Goal: Transaction & Acquisition: Purchase product/service

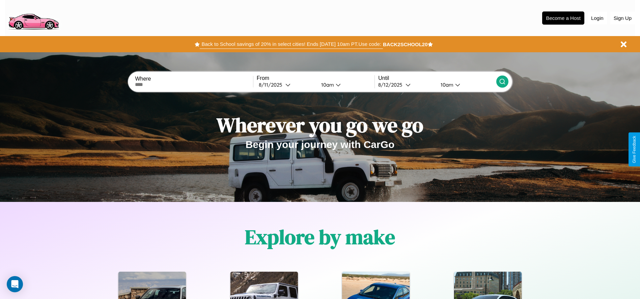
click at [291, 44] on button "Back to School savings of 20% in select cities! Ends [DATE] 10am PT. Use code:" at bounding box center [291, 43] width 183 height 9
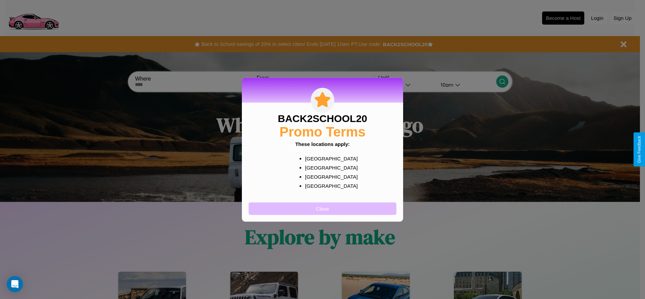
click at [323, 209] on button "Close" at bounding box center [323, 209] width 148 height 12
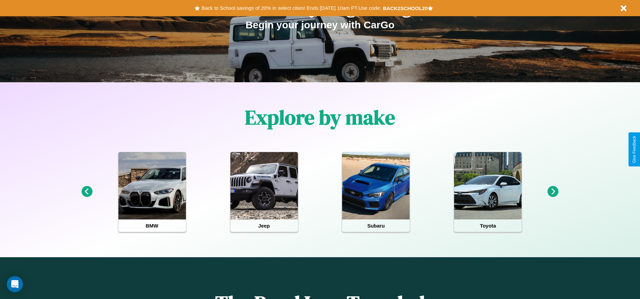
scroll to position [140, 0]
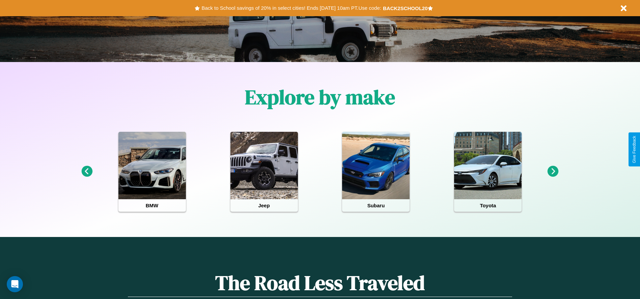
click at [87, 172] on icon at bounding box center [86, 171] width 11 height 11
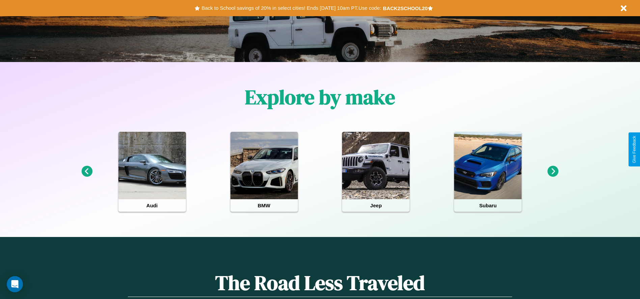
click at [87, 172] on icon at bounding box center [86, 171] width 11 height 11
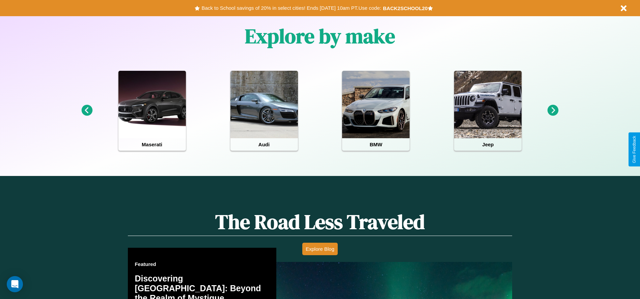
scroll to position [968, 0]
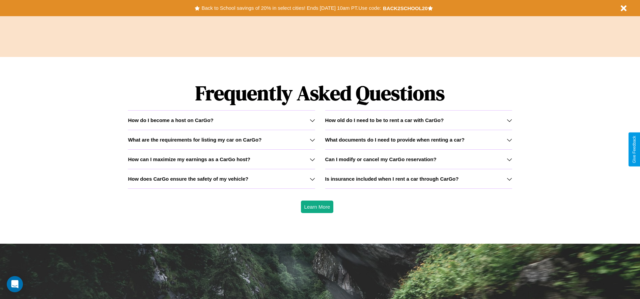
click at [419, 159] on h3 "Can I modify or cancel my CarGo reservation?" at bounding box center [380, 160] width 111 height 6
click at [221, 140] on h3 "What are the requirements for listing my car on CarGo?" at bounding box center [195, 140] width 134 height 6
click at [312, 140] on icon at bounding box center [312, 139] width 5 height 5
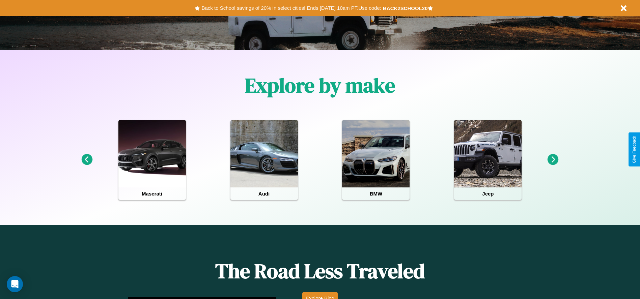
scroll to position [140, 0]
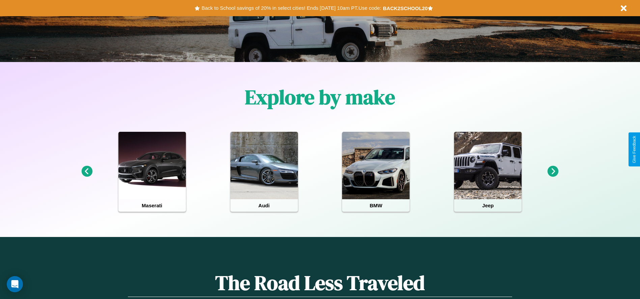
click at [87, 172] on icon at bounding box center [86, 171] width 11 height 11
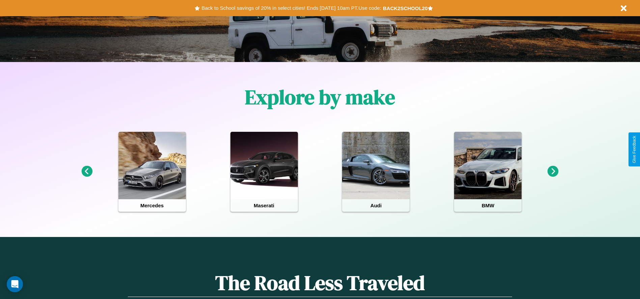
click at [553, 172] on icon at bounding box center [553, 171] width 11 height 11
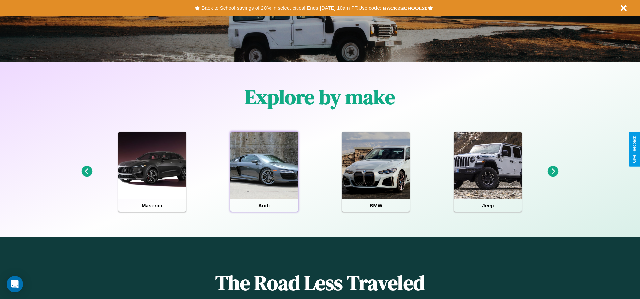
click at [264, 172] on div at bounding box center [265, 166] width 68 height 68
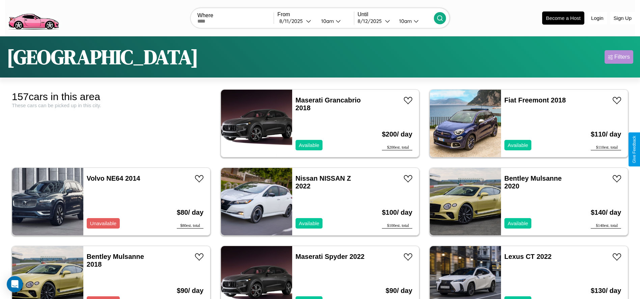
click at [619, 57] on div "Filters" at bounding box center [623, 57] width 16 height 7
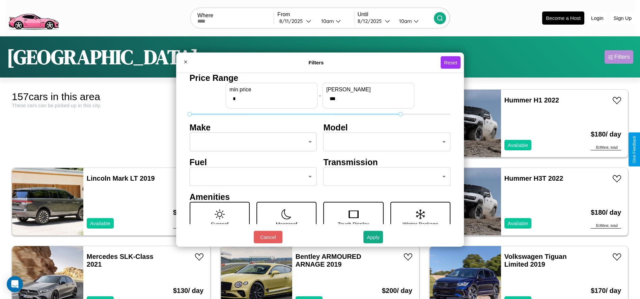
type input "***"
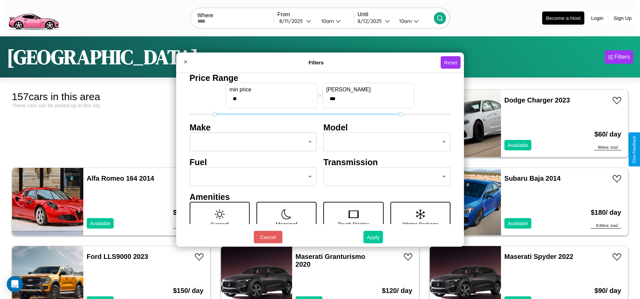
type input "**"
click at [374, 237] on button "Apply" at bounding box center [374, 237] width 20 height 12
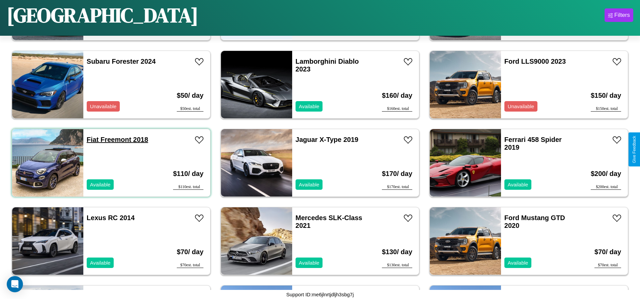
click at [92, 140] on link "Fiat Freemont 2018" at bounding box center [117, 139] width 61 height 7
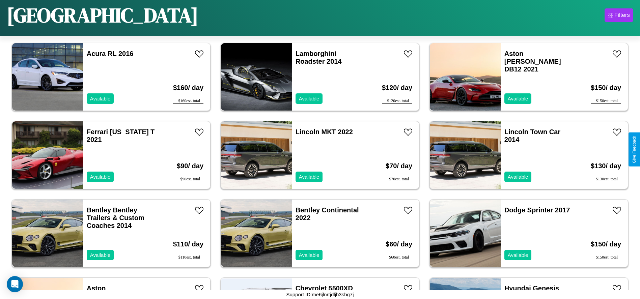
scroll to position [1485, 0]
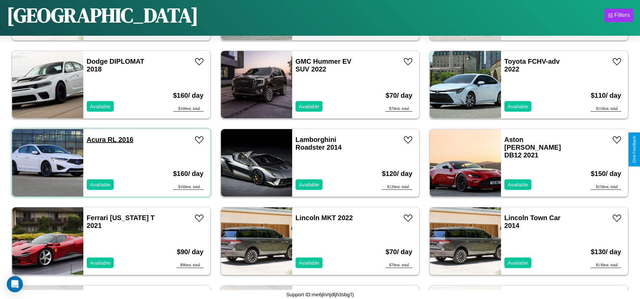
click at [96, 140] on link "Acura RL 2016" at bounding box center [110, 139] width 47 height 7
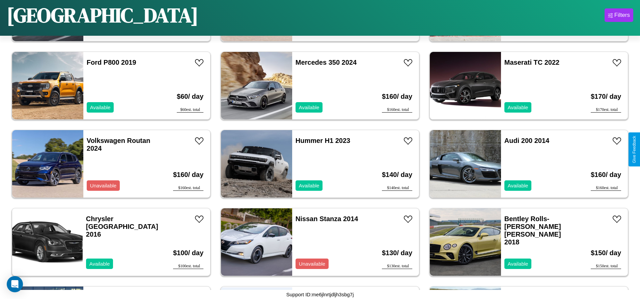
scroll to position [2346, 0]
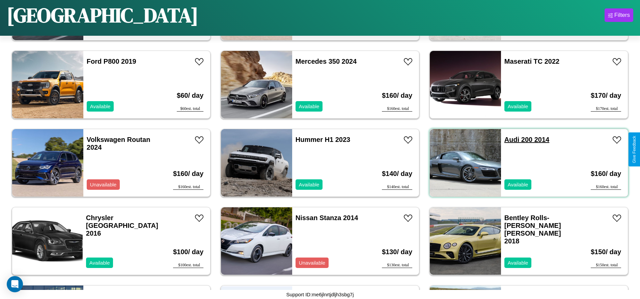
click at [508, 140] on link "Audi 200 2014" at bounding box center [527, 139] width 45 height 7
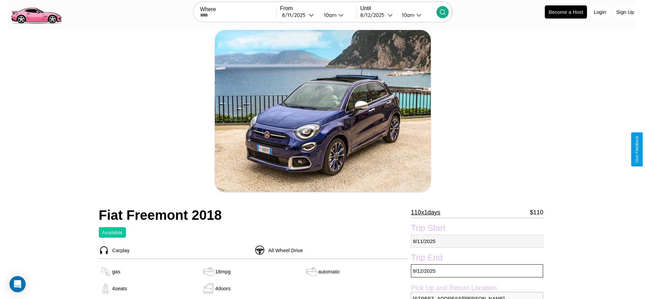
scroll to position [98, 0]
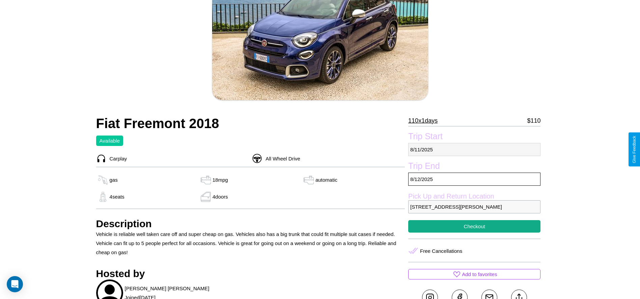
click at [475, 150] on p "8 / 11 / 2025" at bounding box center [474, 149] width 132 height 13
select select "*"
select select "****"
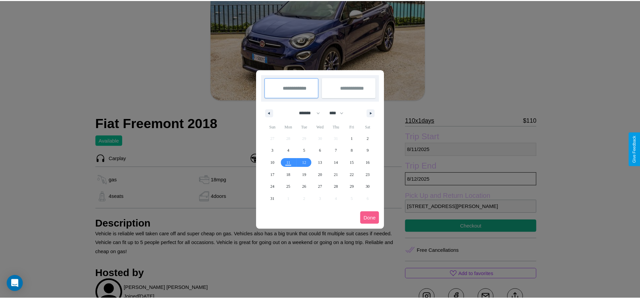
scroll to position [0, 0]
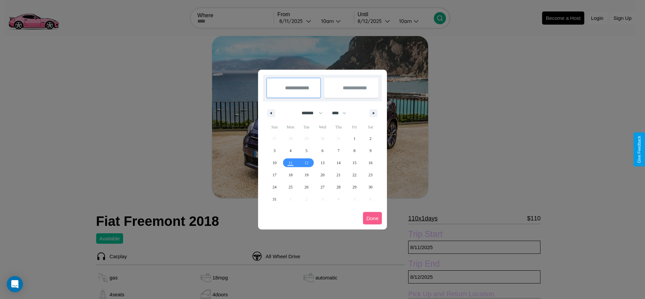
click at [296, 21] on div at bounding box center [322, 149] width 645 height 299
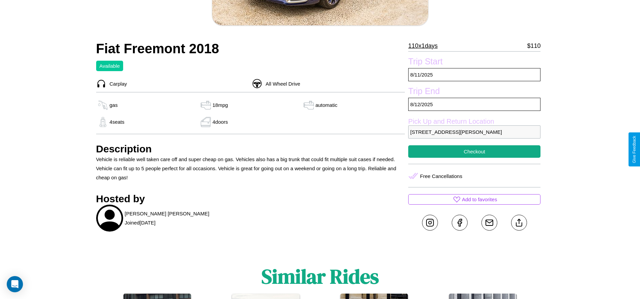
scroll to position [175, 0]
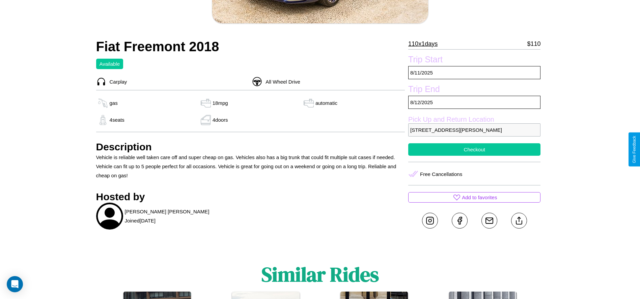
click at [475, 150] on button "Checkout" at bounding box center [474, 149] width 132 height 12
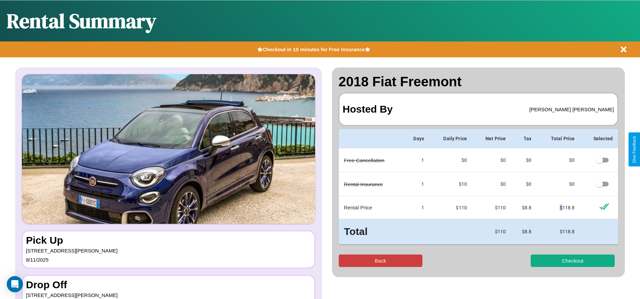
click at [380, 261] on button "Back" at bounding box center [381, 261] width 84 height 12
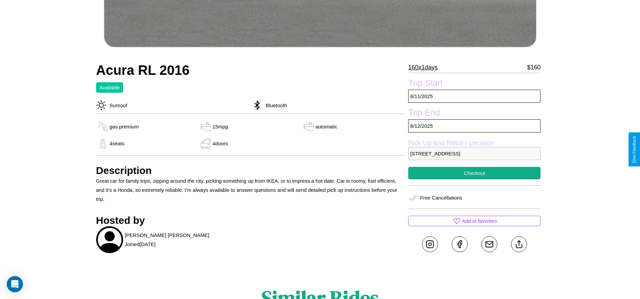
scroll to position [301, 0]
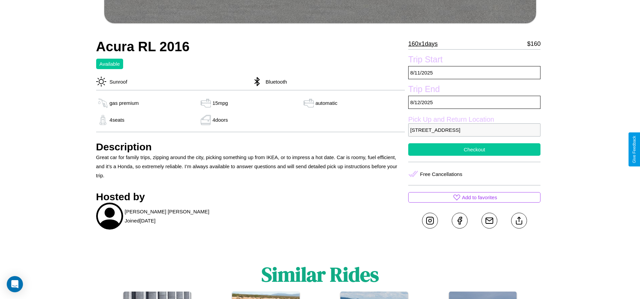
click at [475, 150] on button "Checkout" at bounding box center [474, 149] width 132 height 12
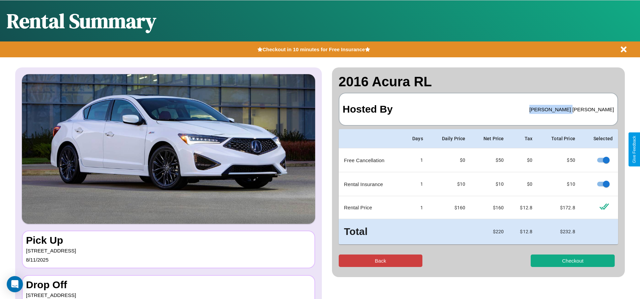
click at [380, 261] on button "Back" at bounding box center [381, 261] width 84 height 12
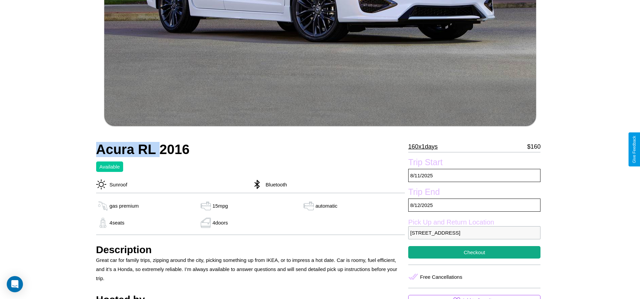
scroll to position [196, 0]
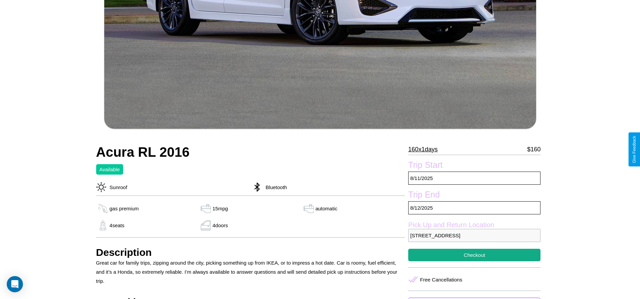
click at [426, 150] on p "160 x 1 days" at bounding box center [422, 149] width 29 height 11
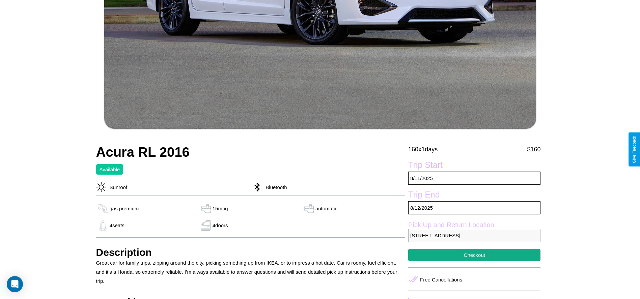
click at [426, 150] on p "160 x 1 days" at bounding box center [422, 149] width 29 height 11
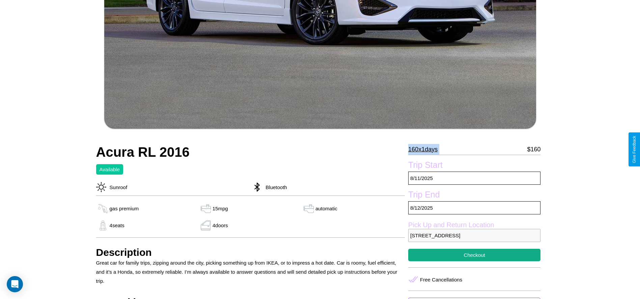
click at [426, 150] on p "160 x 1 days" at bounding box center [422, 149] width 29 height 11
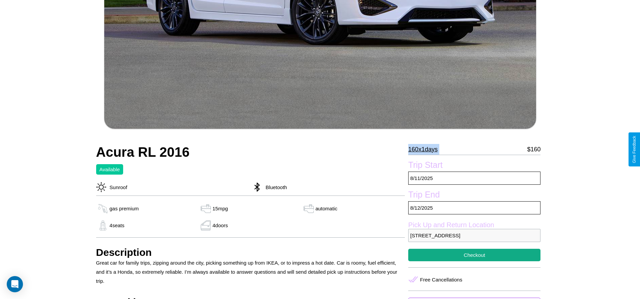
click at [426, 150] on p "160 x 1 days" at bounding box center [422, 149] width 29 height 11
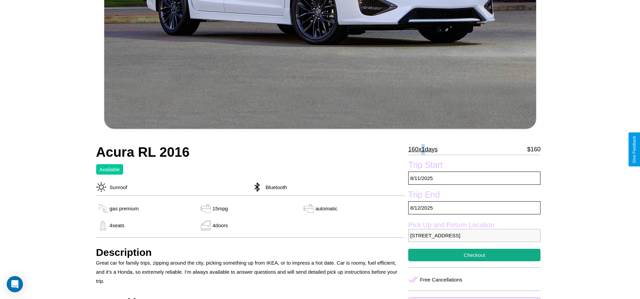
click at [426, 150] on p "160 x 1 days" at bounding box center [422, 149] width 29 height 11
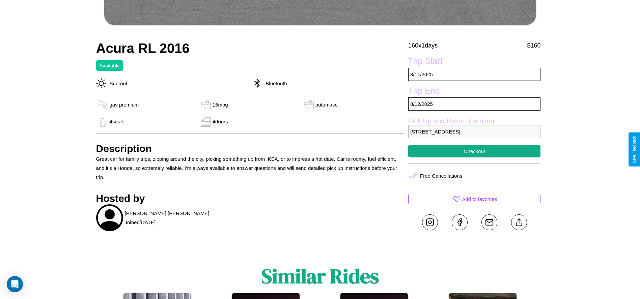
scroll to position [301, 0]
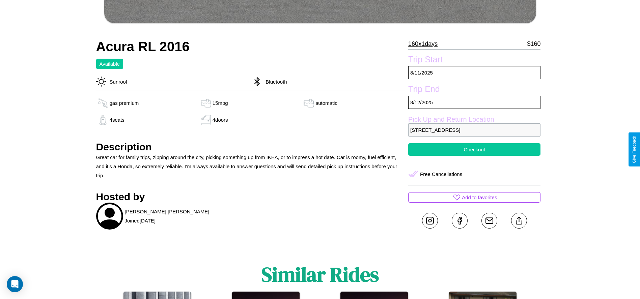
click at [475, 150] on button "Checkout" at bounding box center [474, 149] width 132 height 12
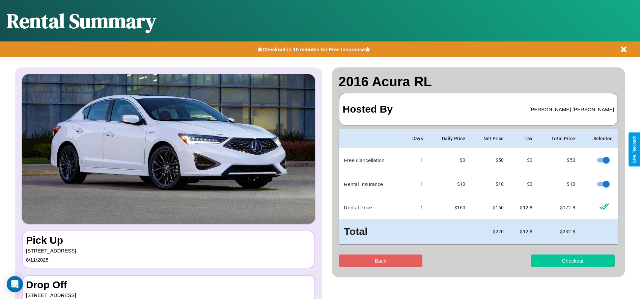
click at [573, 261] on button "Checkout" at bounding box center [573, 261] width 84 height 12
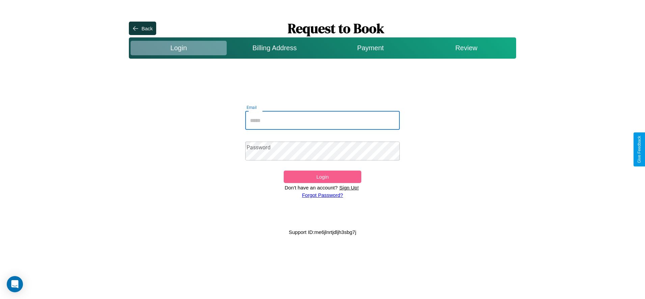
click at [323, 120] on input "Email" at bounding box center [322, 120] width 155 height 19
type input "**********"
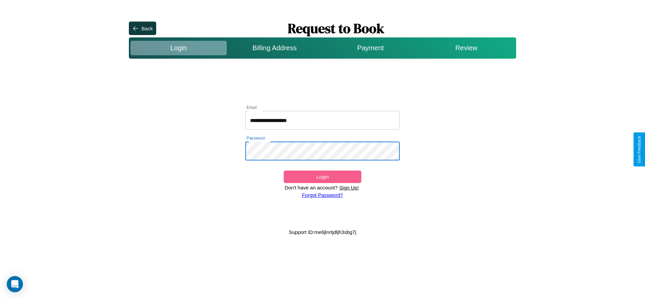
click at [322, 177] on button "Login" at bounding box center [322, 177] width 77 height 12
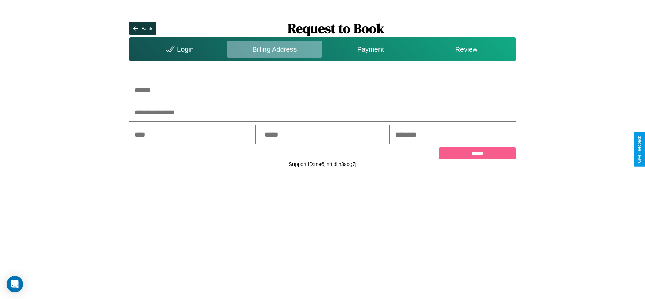
click at [323, 90] on input "text" at bounding box center [322, 90] width 387 height 19
type input "**********"
click at [192, 135] on input "text" at bounding box center [192, 134] width 127 height 19
type input "********"
click at [322, 135] on input "text" at bounding box center [322, 134] width 127 height 19
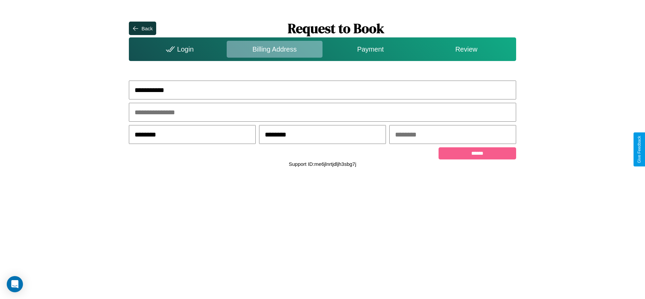
type input "********"
click at [453, 135] on input "text" at bounding box center [453, 134] width 127 height 19
type input "*****"
click at [477, 155] on input "******" at bounding box center [477, 153] width 77 height 12
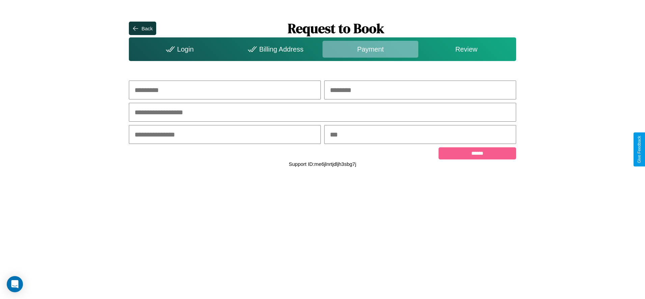
click at [225, 90] on input "text" at bounding box center [225, 90] width 192 height 19
type input "****"
click at [420, 90] on input "text" at bounding box center [420, 90] width 192 height 19
type input "******"
click at [323, 113] on input "text" at bounding box center [322, 112] width 387 height 19
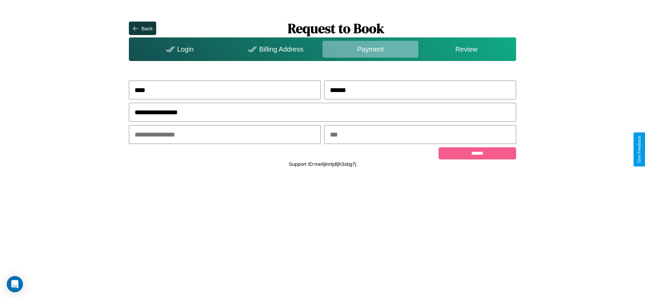
type input "**********"
click at [225, 135] on input "text" at bounding box center [225, 134] width 192 height 19
type input "*****"
click at [420, 135] on input "text" at bounding box center [420, 134] width 192 height 19
type input "***"
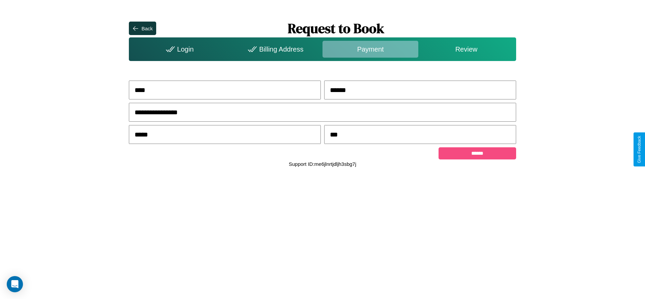
click at [477, 155] on input "******" at bounding box center [477, 153] width 77 height 12
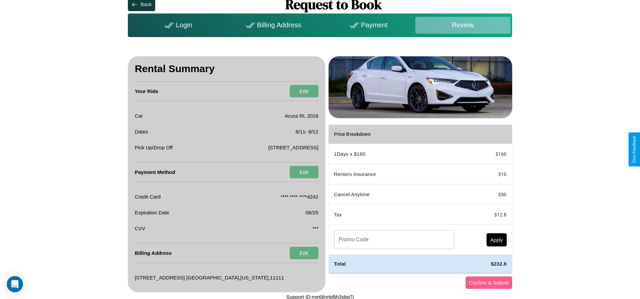
scroll to position [26, 0]
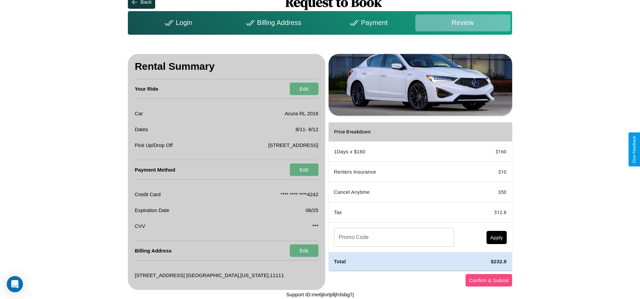
click at [489, 280] on button "Confirm & Submit" at bounding box center [489, 280] width 47 height 12
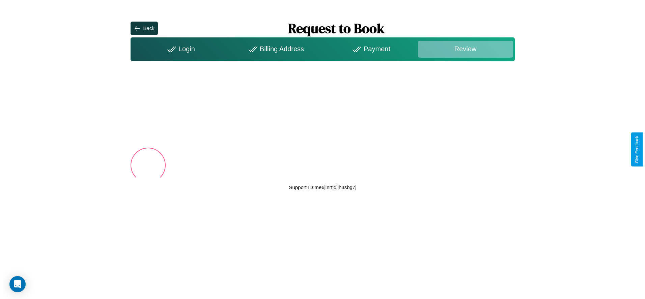
scroll to position [0, 0]
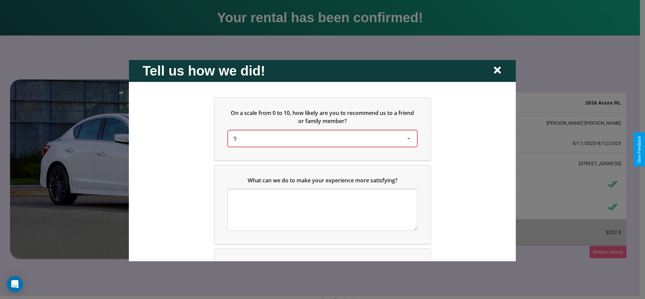
click at [321, 138] on div "9" at bounding box center [317, 138] width 167 height 8
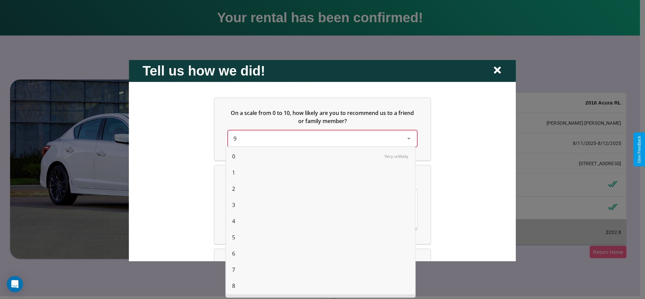
scroll to position [17, 0]
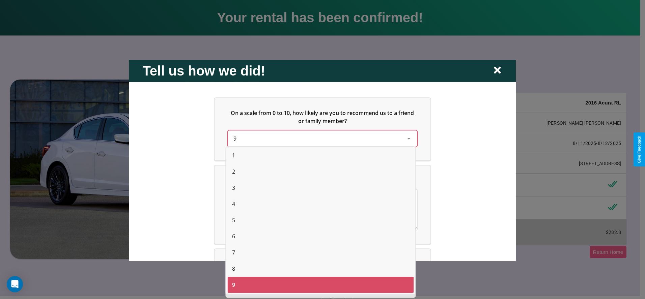
click at [234, 143] on span "0" at bounding box center [233, 139] width 3 height 8
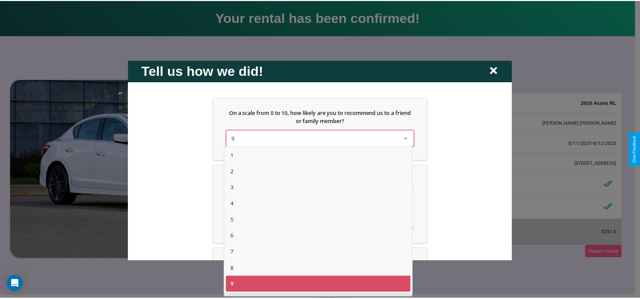
scroll to position [4, 0]
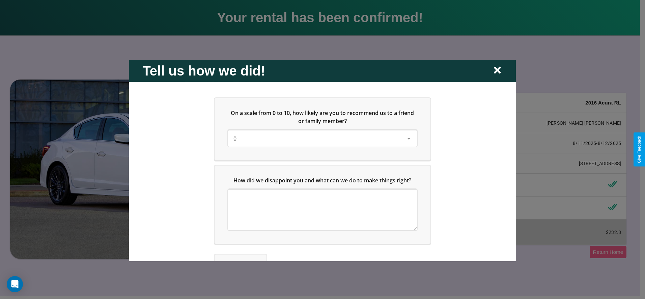
click at [498, 71] on icon at bounding box center [497, 70] width 7 height 7
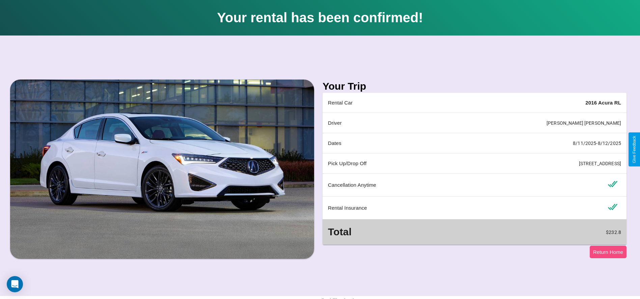
click at [608, 252] on button "Return Home" at bounding box center [608, 252] width 37 height 12
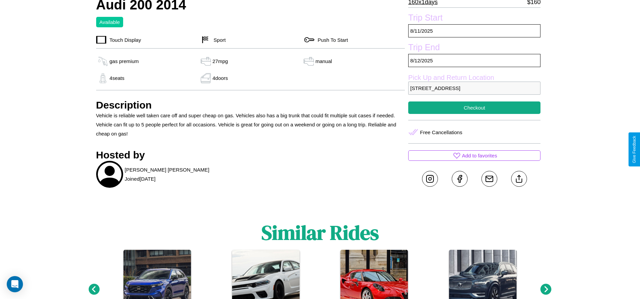
scroll to position [314, 0]
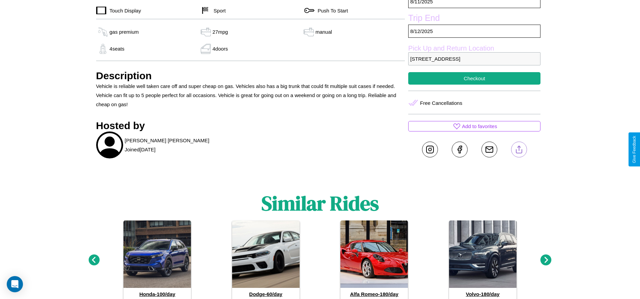
click at [519, 150] on line at bounding box center [519, 148] width 0 height 5
